Goal: Task Accomplishment & Management: Complete application form

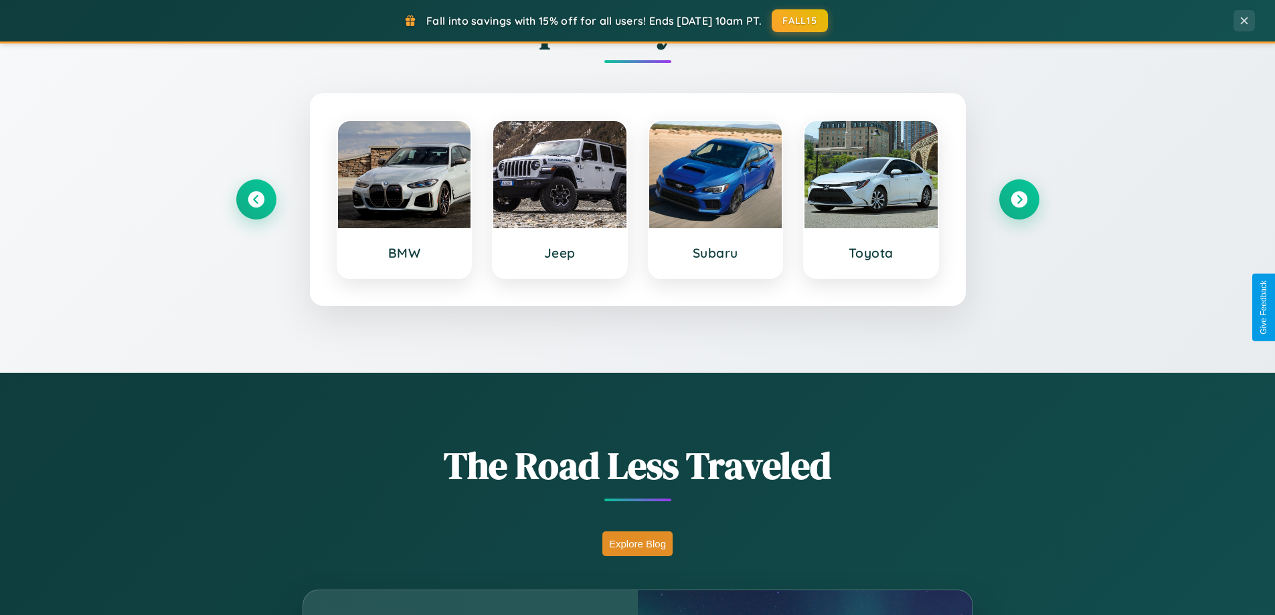
scroll to position [2575, 0]
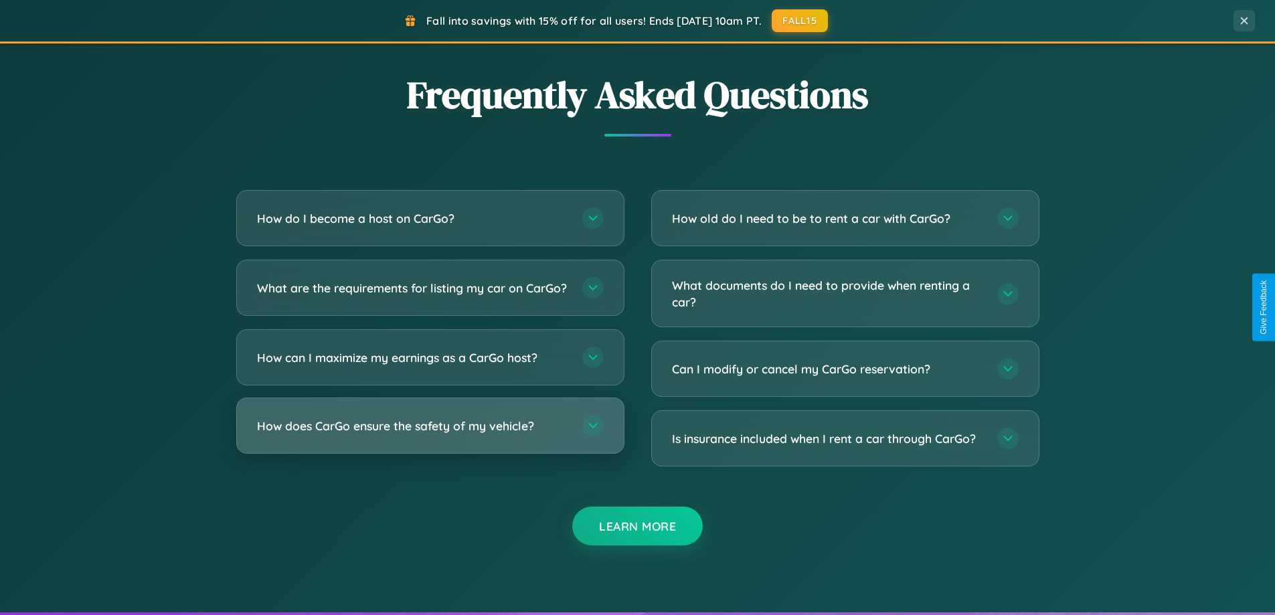
click at [430, 434] on h3 "How does CarGo ensure the safety of my vehicle?" at bounding box center [413, 426] width 312 height 17
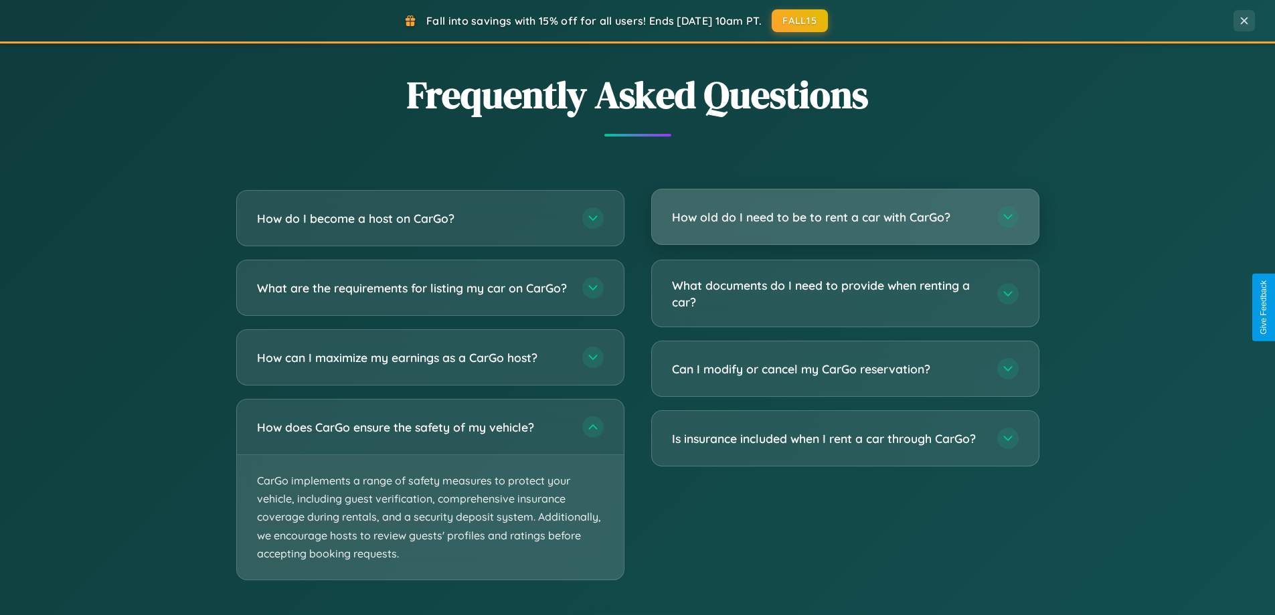
click at [845, 218] on h3 "How old do I need to be to rent a car with CarGo?" at bounding box center [828, 217] width 312 height 17
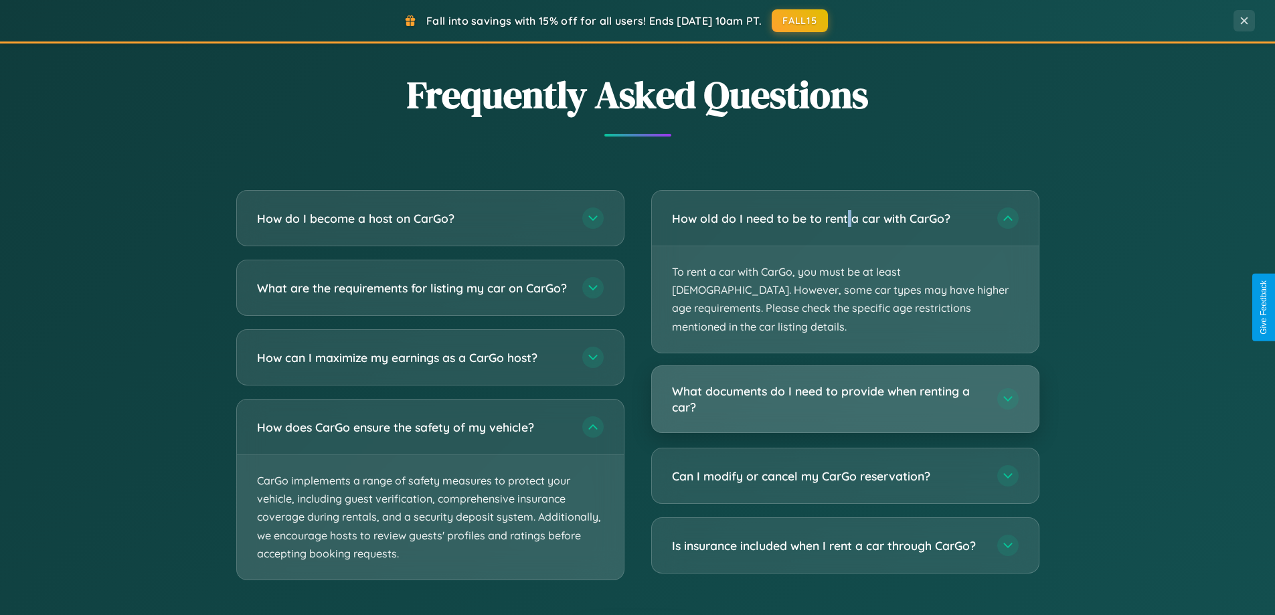
click at [845, 383] on h3 "What documents do I need to provide when renting a car?" at bounding box center [828, 399] width 312 height 33
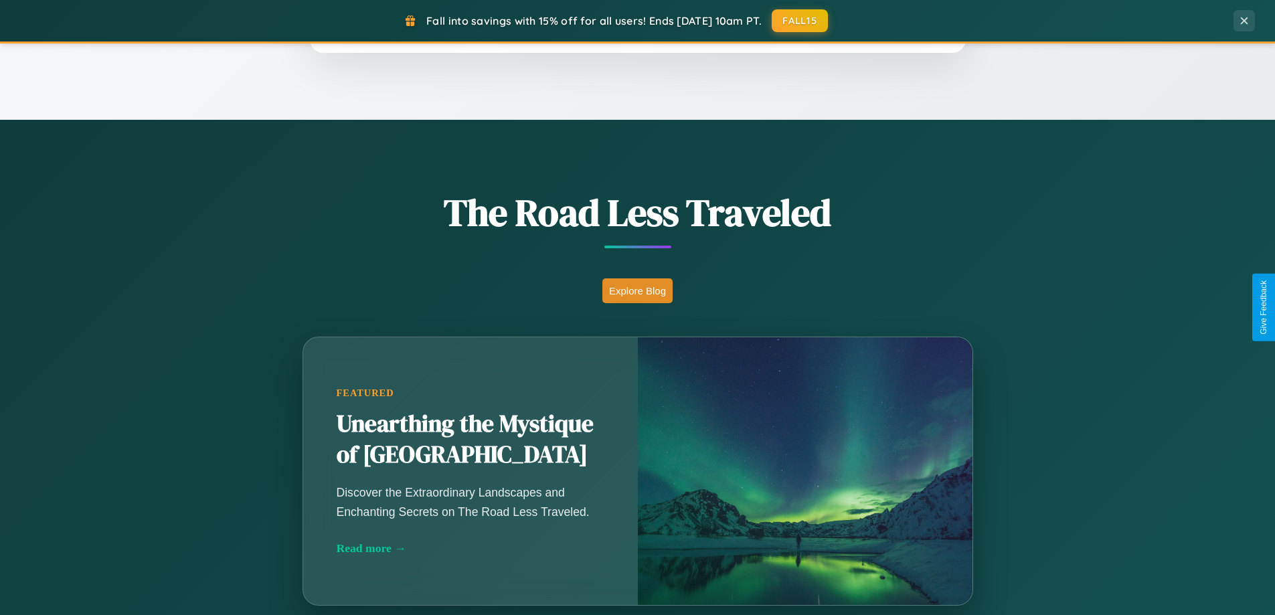
scroll to position [921, 0]
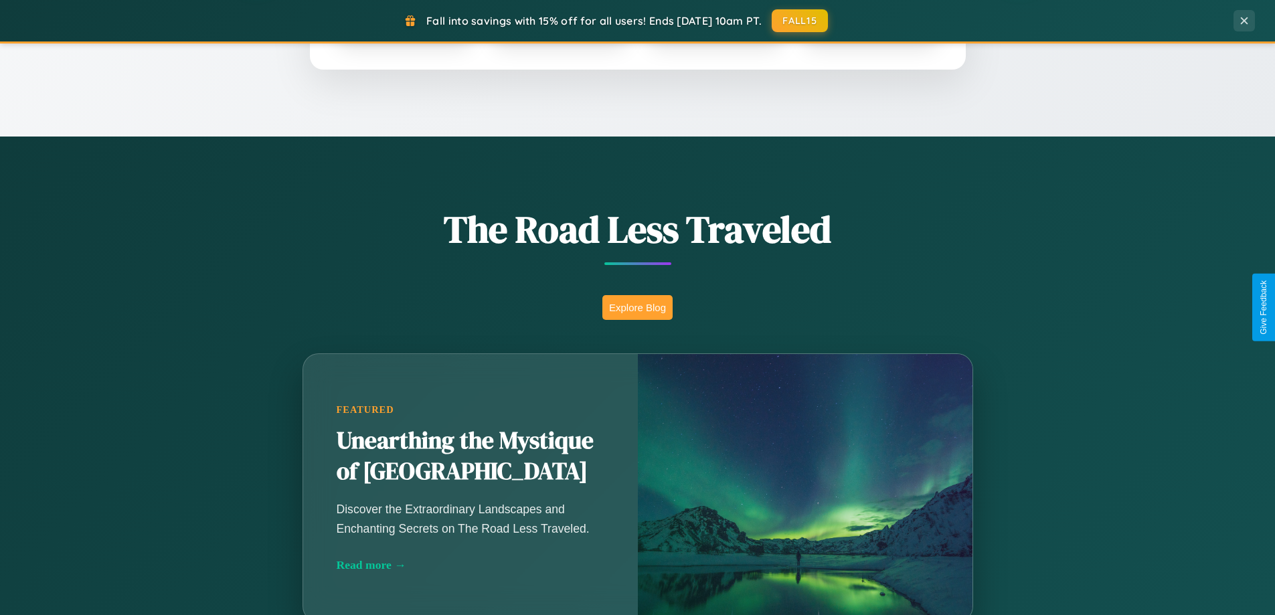
click at [637, 307] on button "Explore Blog" at bounding box center [637, 307] width 70 height 25
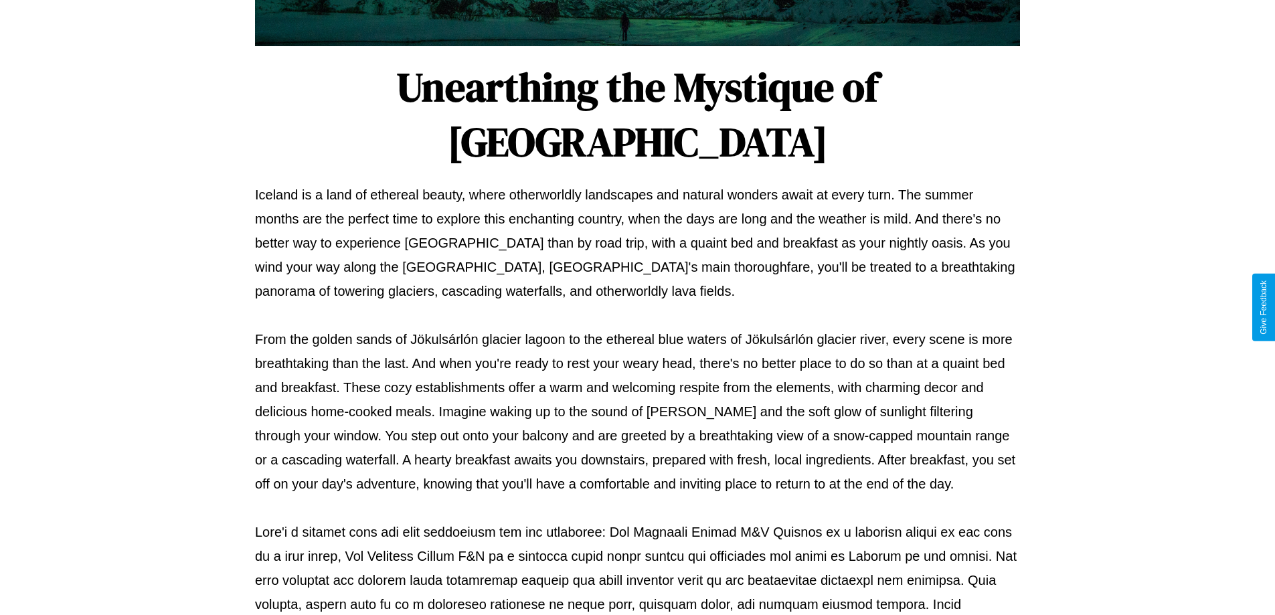
scroll to position [433, 0]
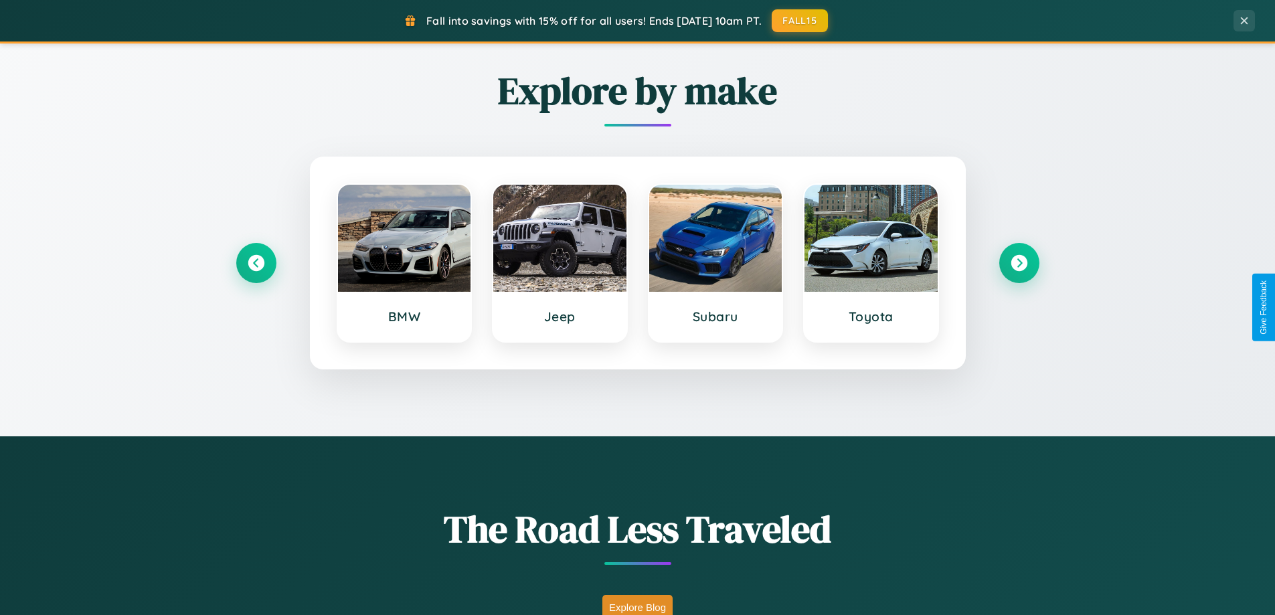
scroll to position [577, 0]
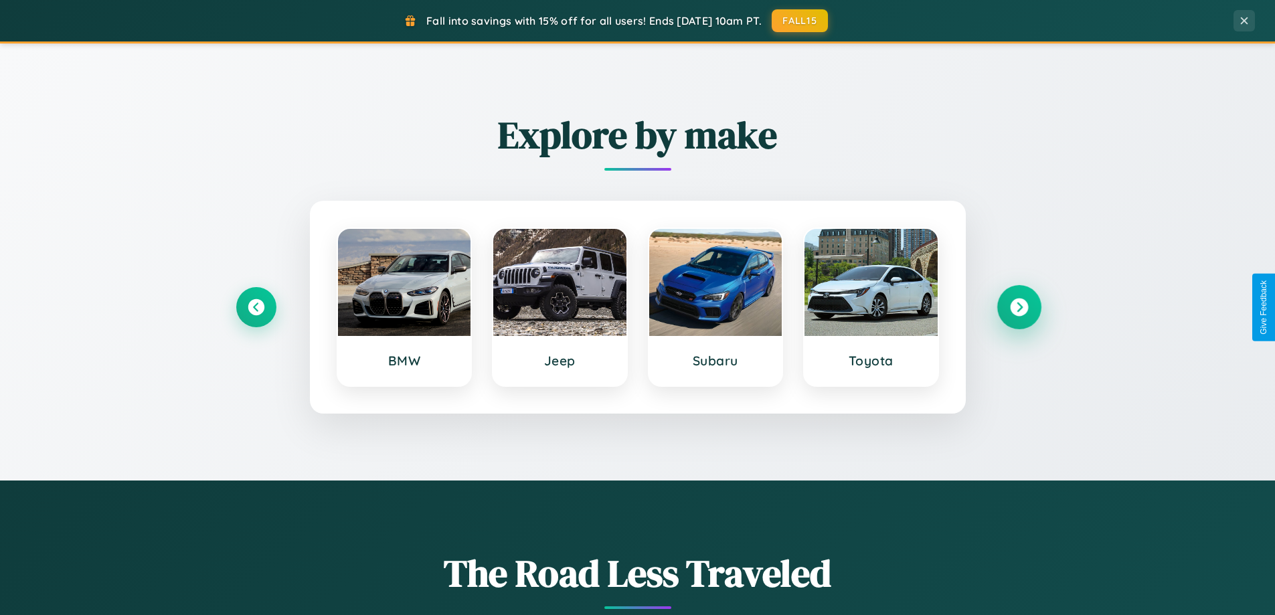
click at [1018, 307] on icon at bounding box center [1019, 307] width 18 height 18
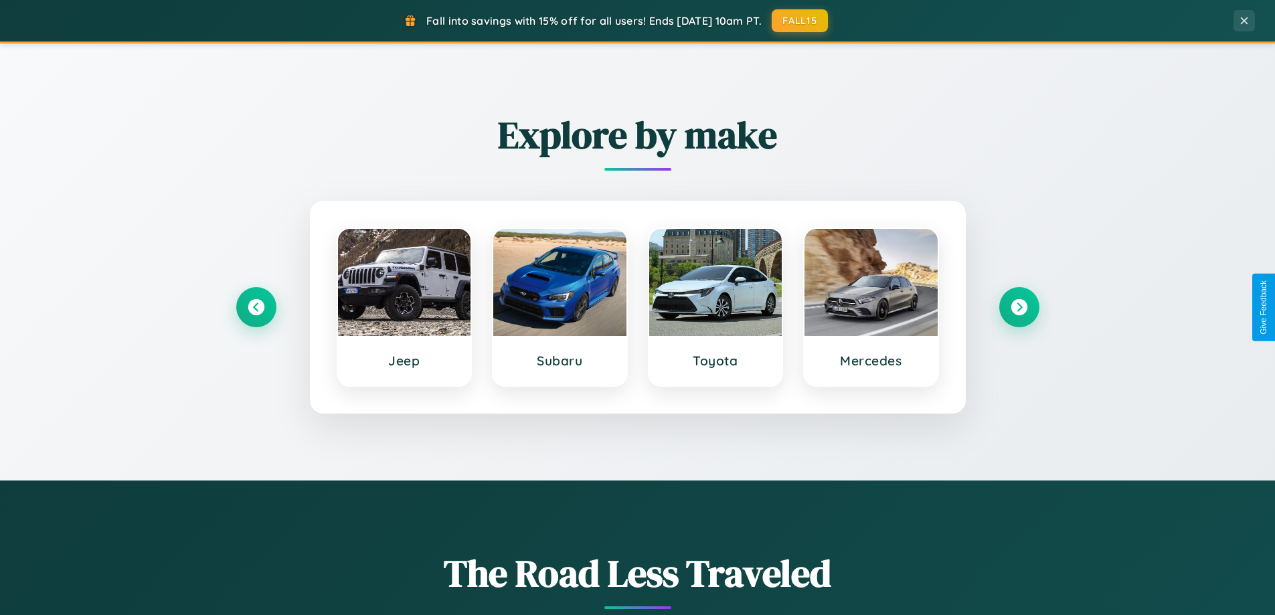
scroll to position [0, 0]
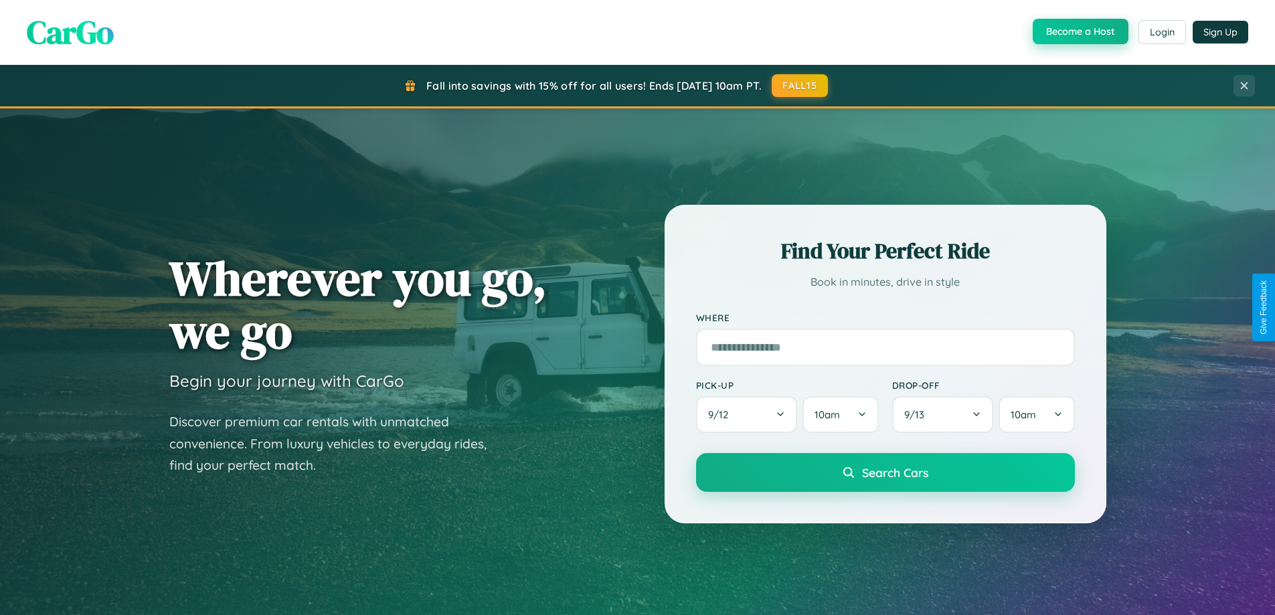
click at [1079, 32] on button "Become a Host" at bounding box center [1081, 31] width 96 height 25
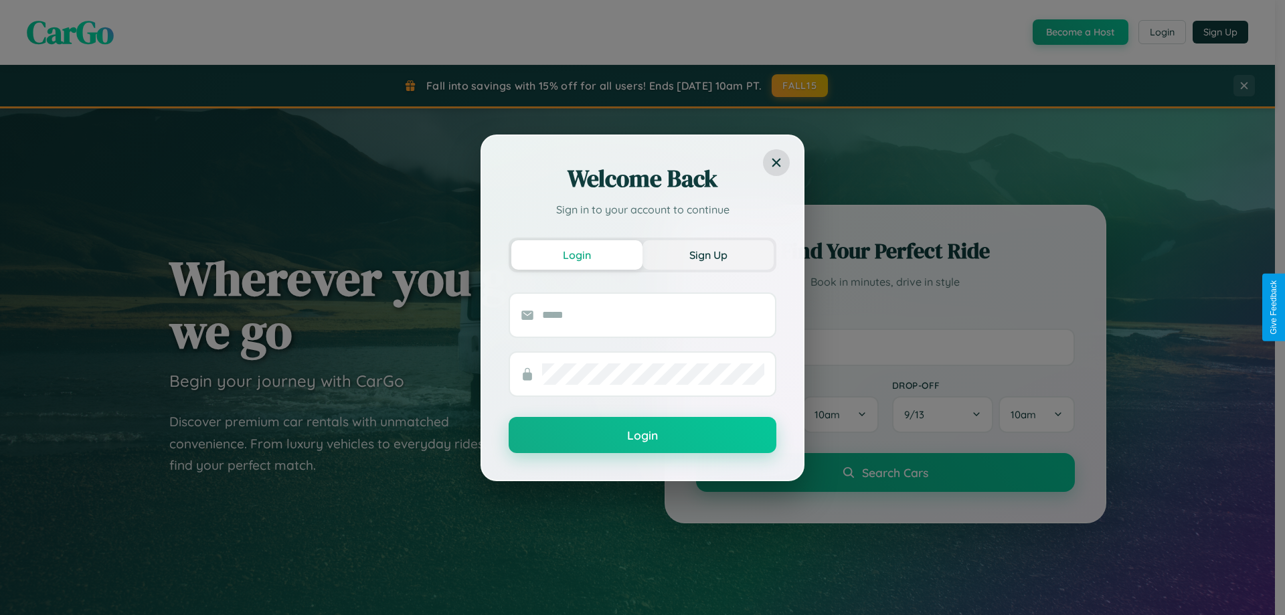
click at [708, 254] on button "Sign Up" at bounding box center [707, 254] width 131 height 29
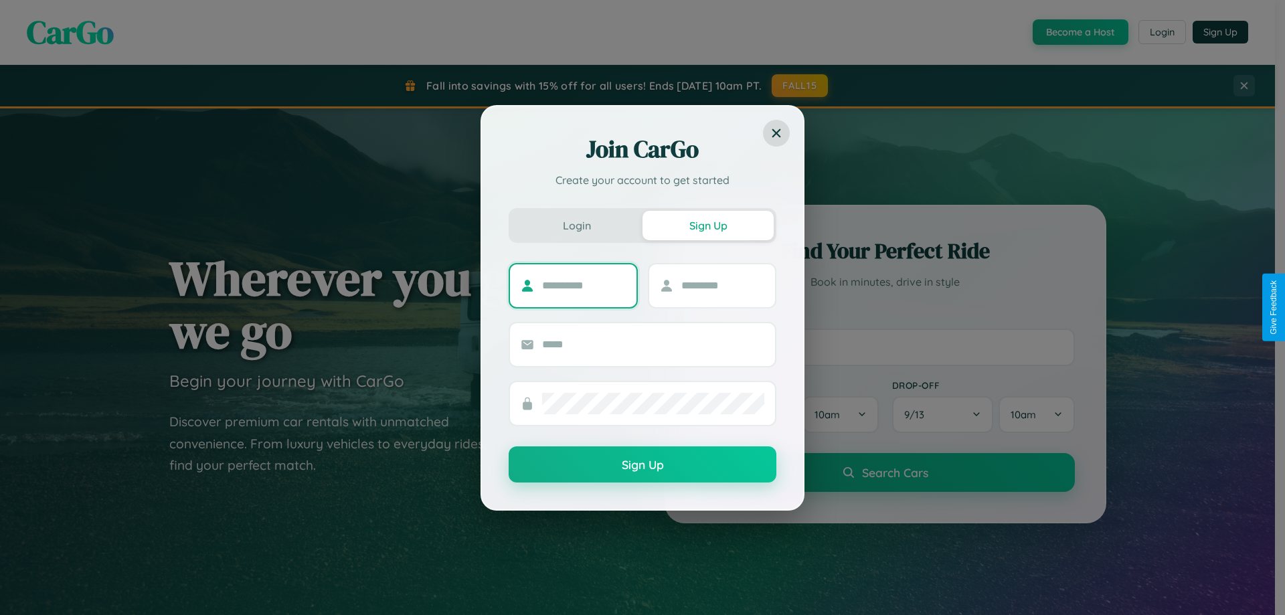
click at [584, 285] on input "text" at bounding box center [584, 285] width 84 height 21
type input "*********"
click at [722, 285] on input "text" at bounding box center [723, 285] width 84 height 21
type input "******"
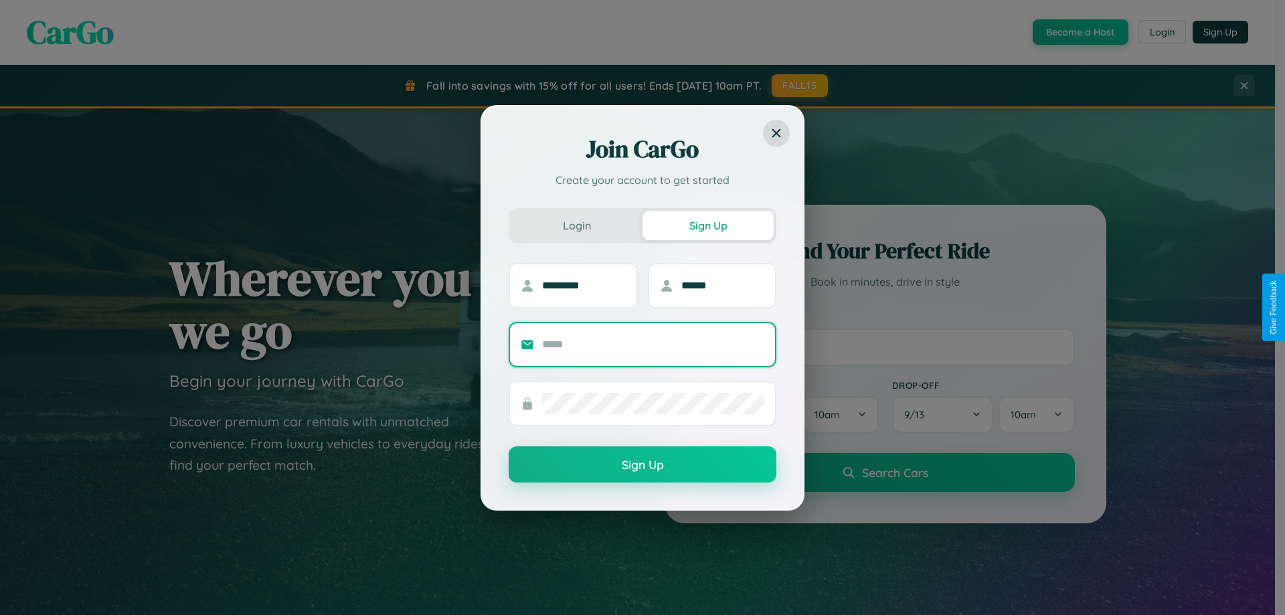
click at [653, 344] on input "text" at bounding box center [653, 344] width 222 height 21
type input "**********"
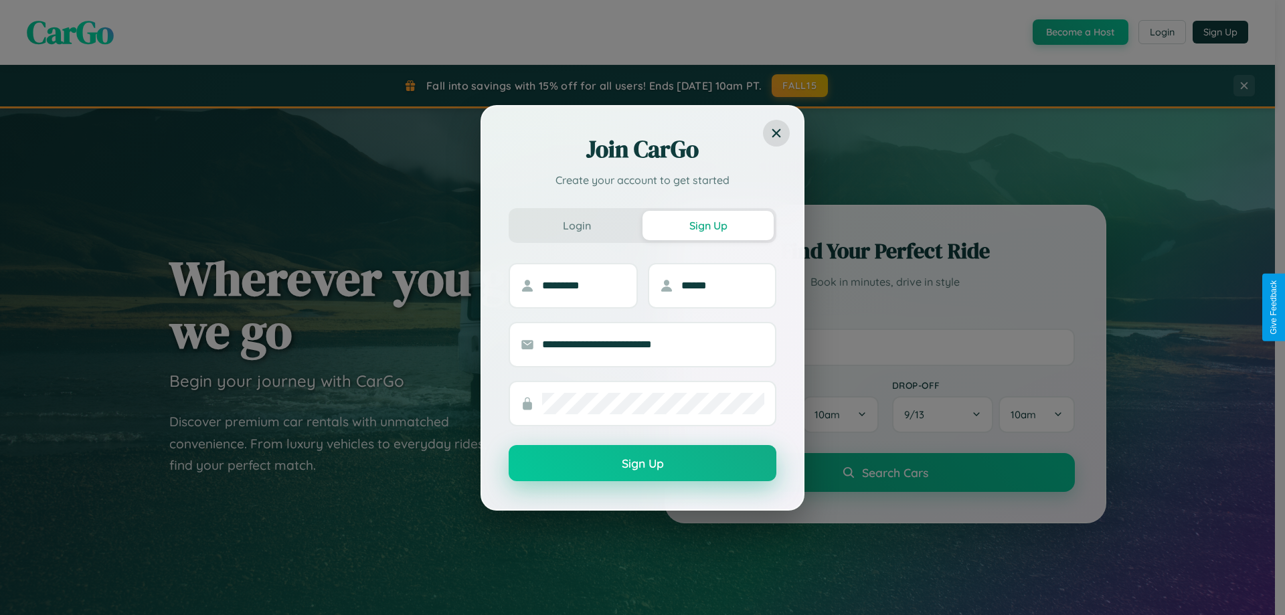
click at [642, 464] on button "Sign Up" at bounding box center [643, 463] width 268 height 36
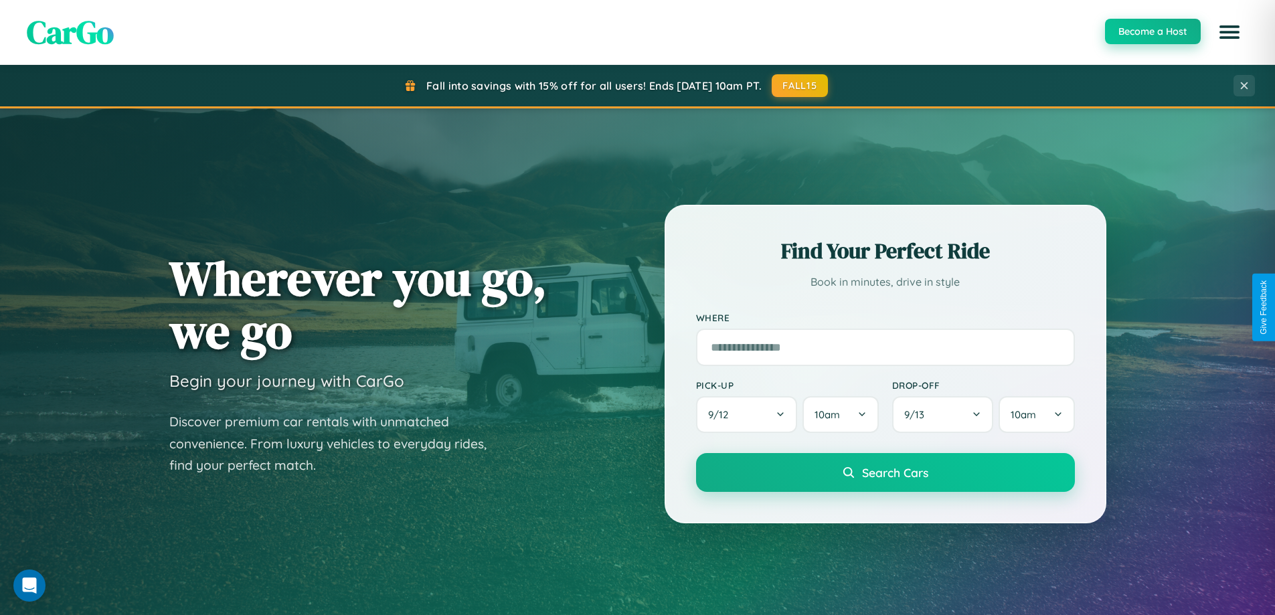
click at [1152, 32] on button "Become a Host" at bounding box center [1153, 31] width 96 height 25
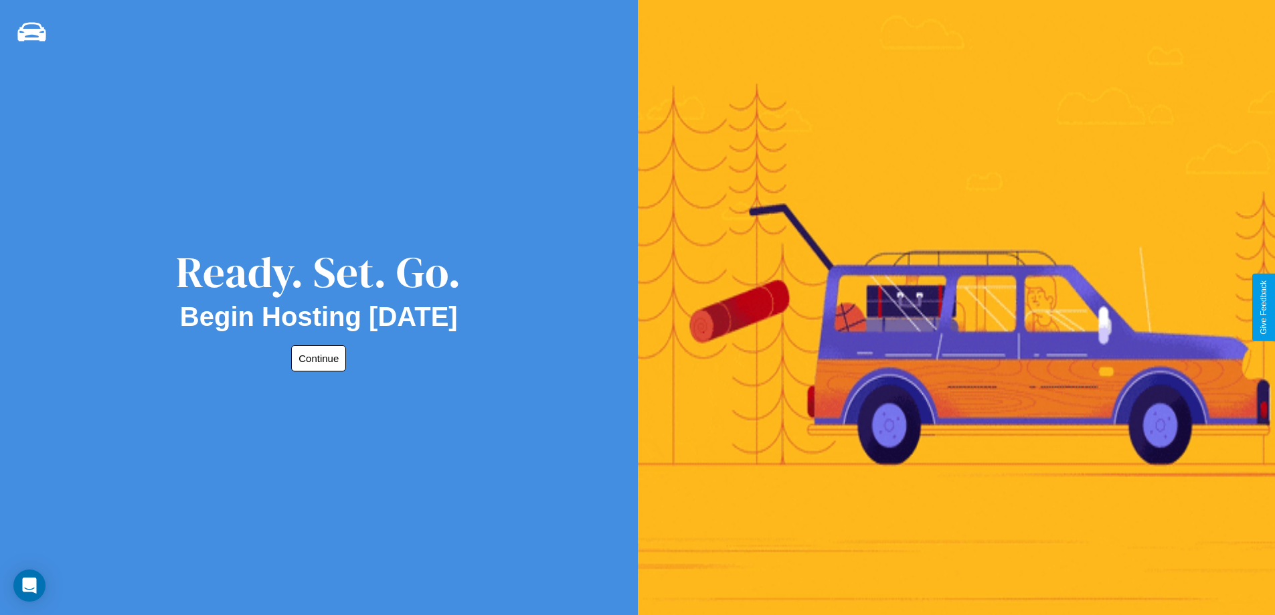
click at [316, 358] on button "Continue" at bounding box center [318, 358] width 55 height 26
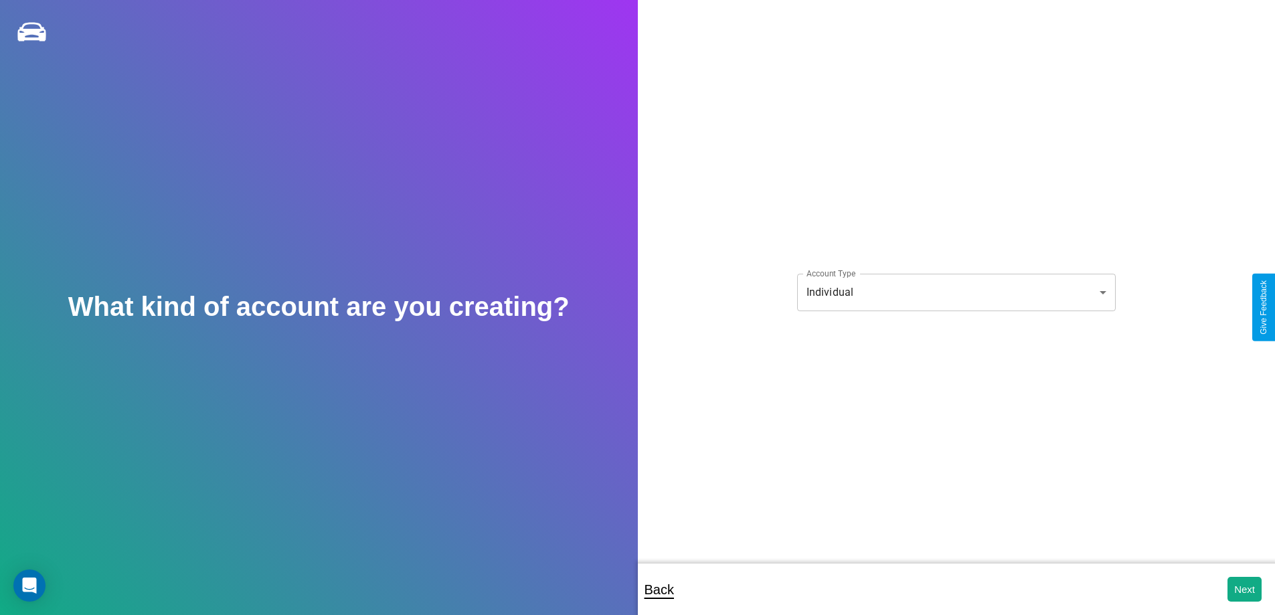
click at [956, 292] on body "**********" at bounding box center [637, 316] width 1275 height 633
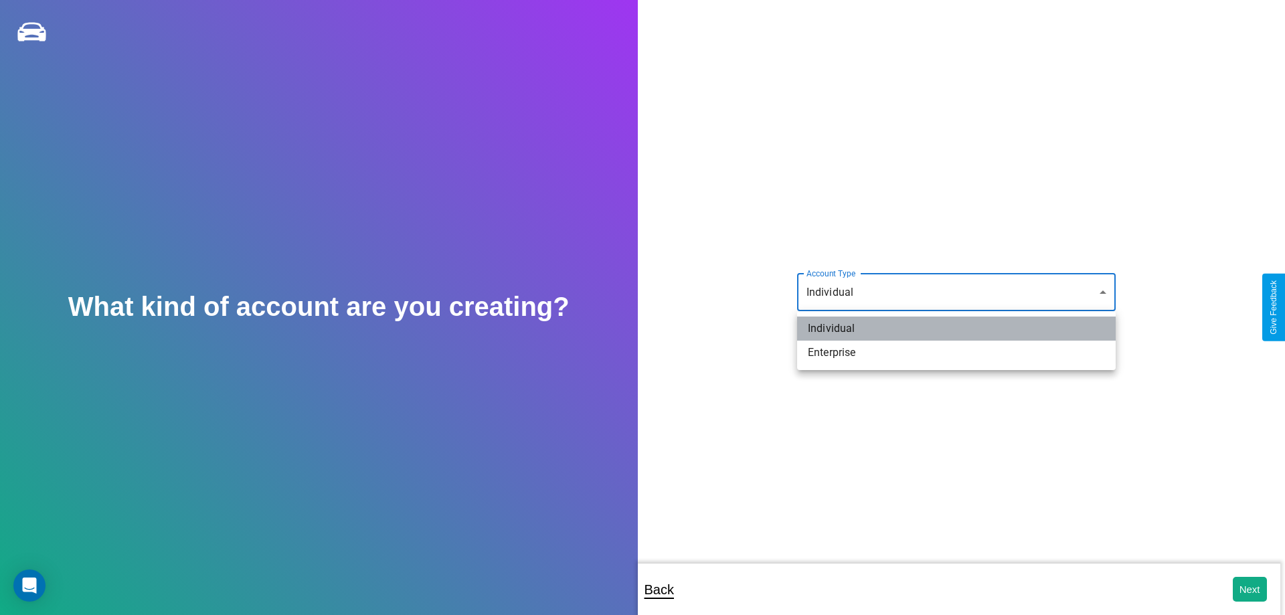
click at [956, 329] on li "Individual" at bounding box center [956, 329] width 319 height 24
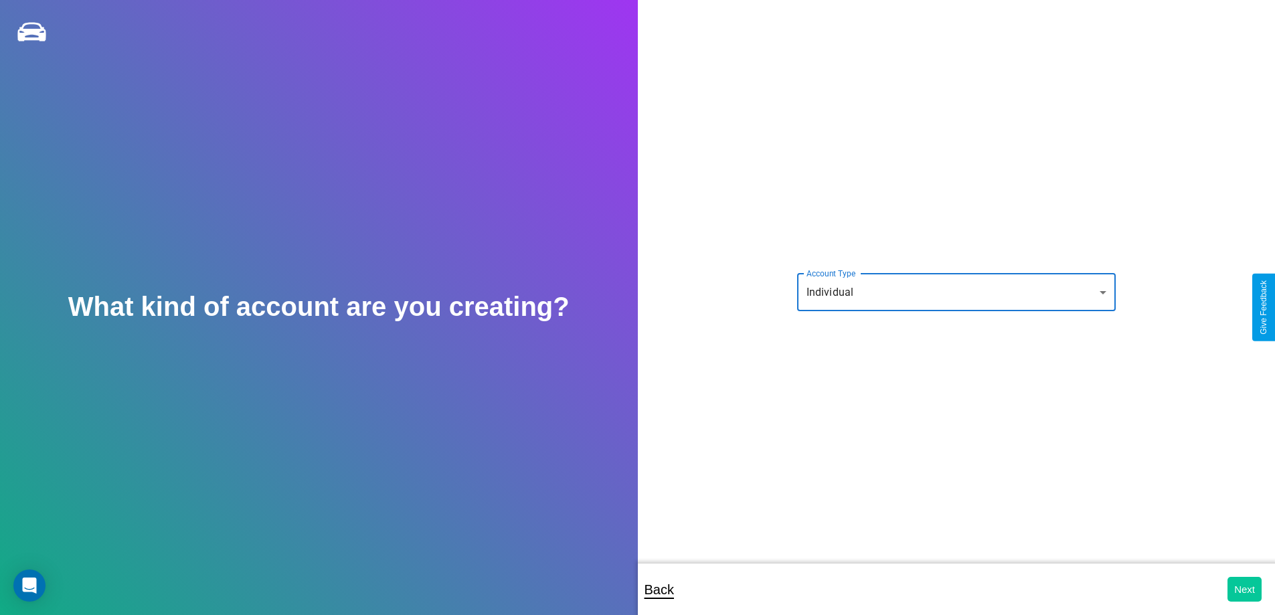
click at [1244, 589] on button "Next" at bounding box center [1244, 589] width 34 height 25
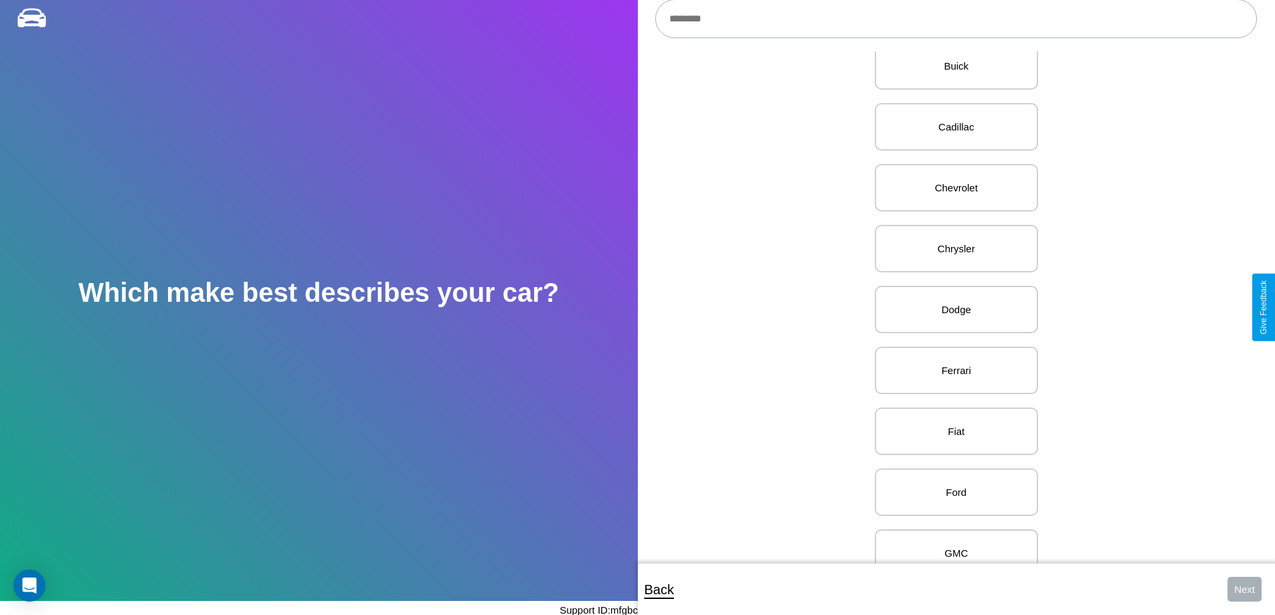
scroll to position [397, 0]
click at [951, 307] on p "Dodge" at bounding box center [956, 307] width 134 height 18
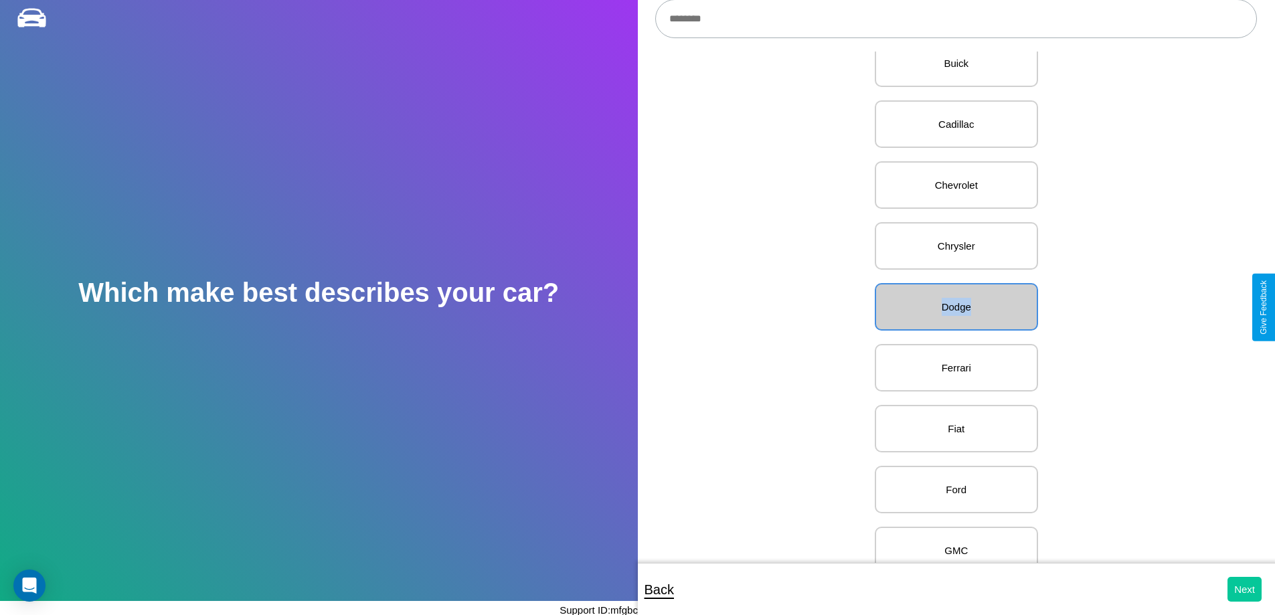
click at [1244, 589] on button "Next" at bounding box center [1244, 589] width 34 height 25
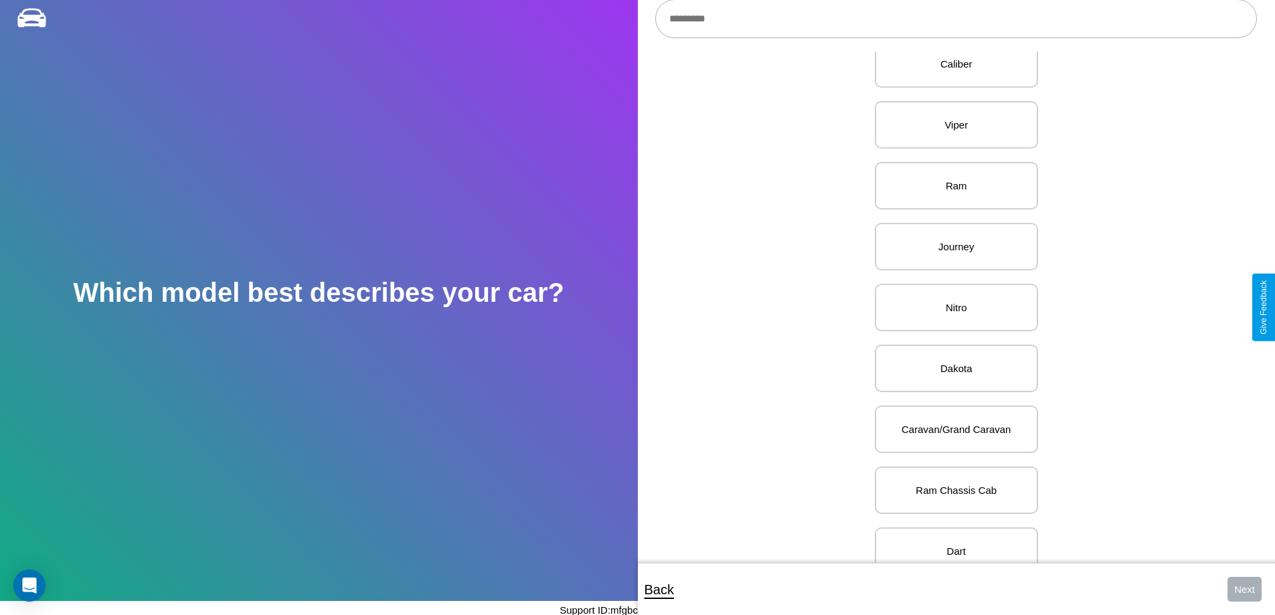
scroll to position [336, 0]
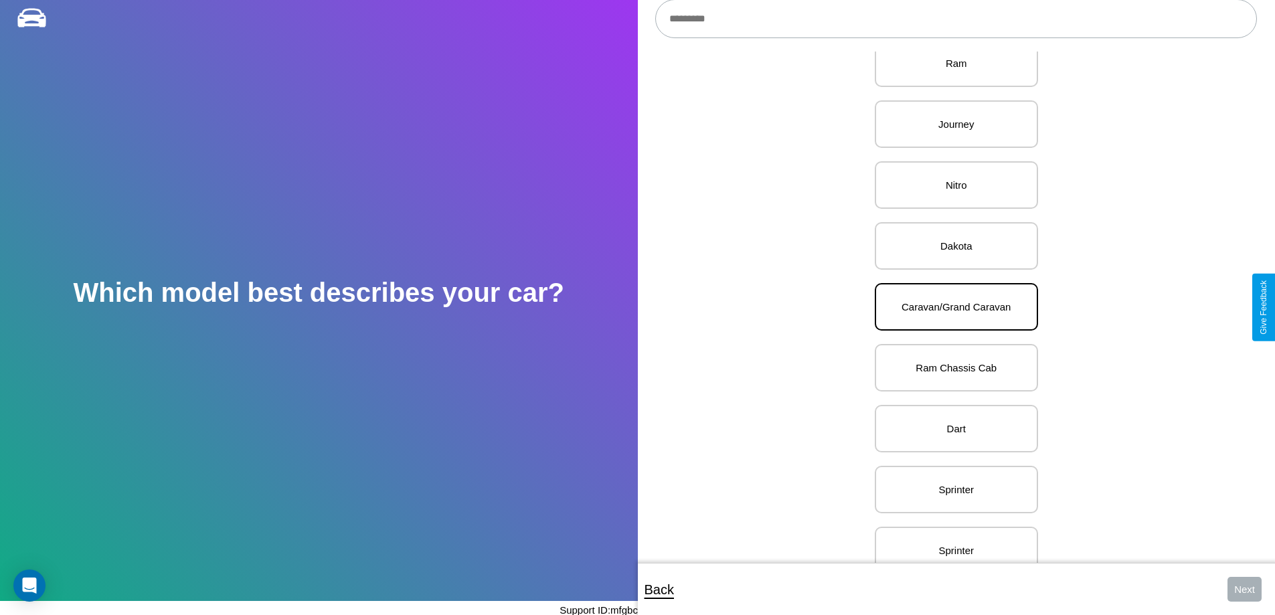
click at [951, 307] on p "Caravan/Grand Caravan" at bounding box center [956, 307] width 134 height 18
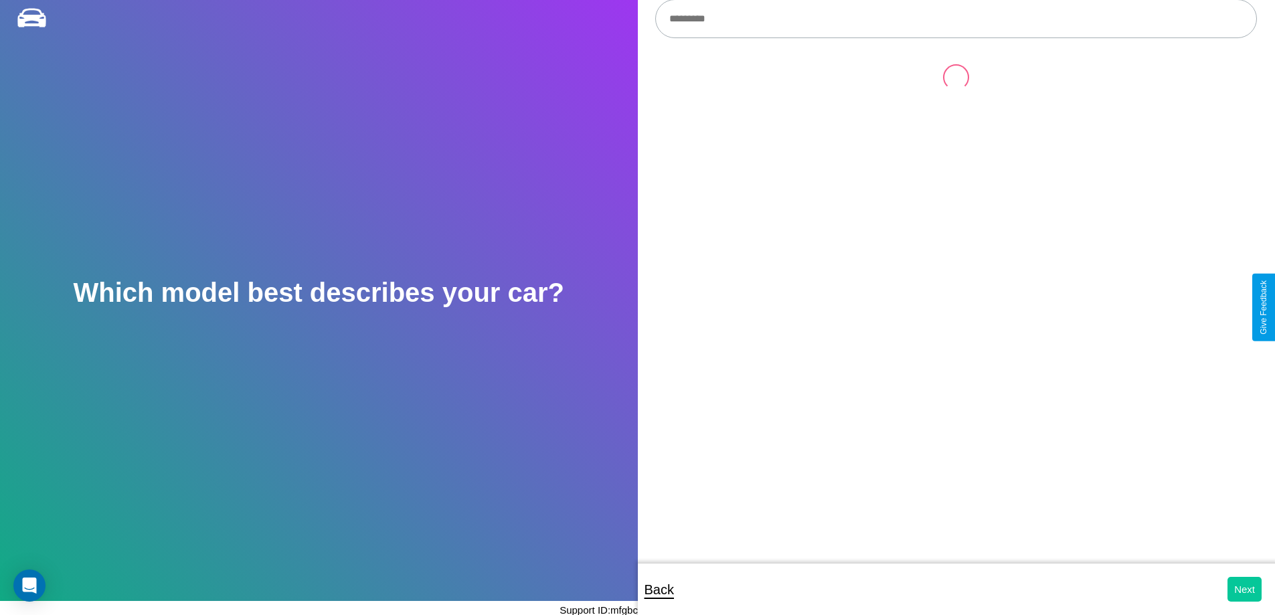
scroll to position [0, 0]
click at [1244, 589] on button "Next" at bounding box center [1244, 589] width 34 height 25
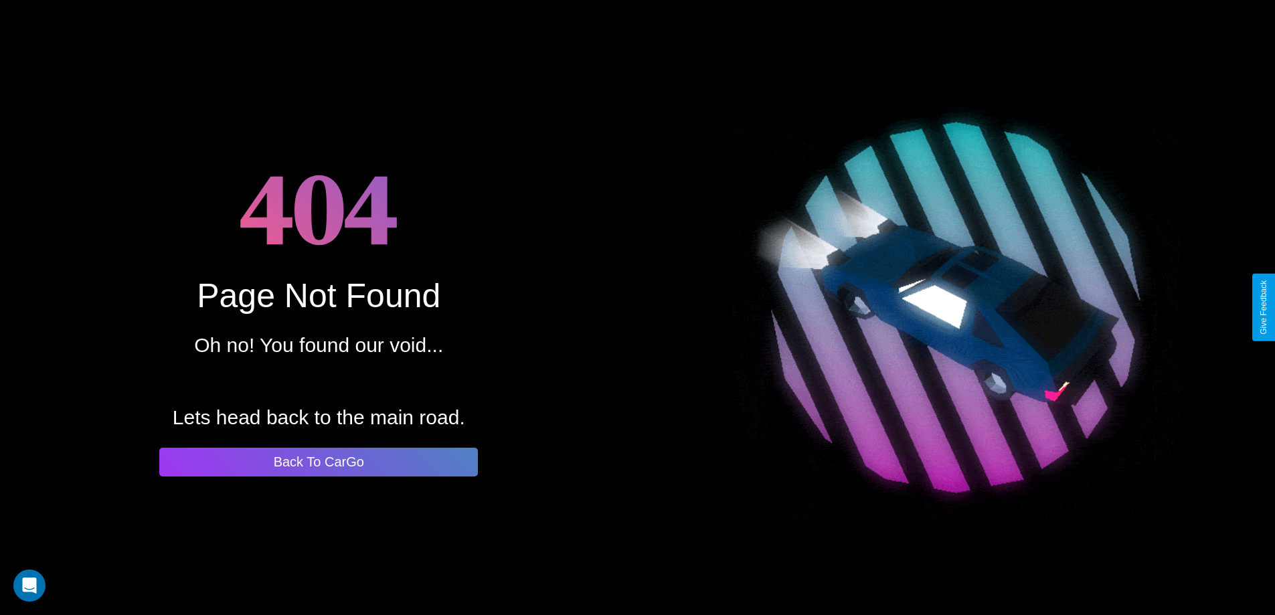
click at [319, 462] on button "Back To CarGo" at bounding box center [318, 462] width 319 height 29
